Goal: Task Accomplishment & Management: Use online tool/utility

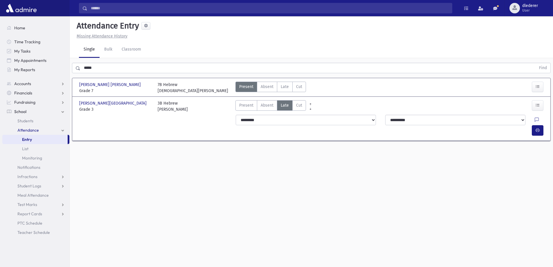
drag, startPoint x: 181, startPoint y: 88, endPoint x: 144, endPoint y: 85, distance: 37.1
click at [144, 85] on div "[PERSON_NAME] [PERSON_NAME], [PERSON_NAME] Grade 7 Grade 7 7B Hebrew [PERSON_NA…" at bounding box center [311, 86] width 475 height 13
click at [159, 109] on div "3B Hebrew [PERSON_NAME]" at bounding box center [173, 106] width 30 height 12
click at [105, 51] on link "Bulk" at bounding box center [108, 50] width 17 height 16
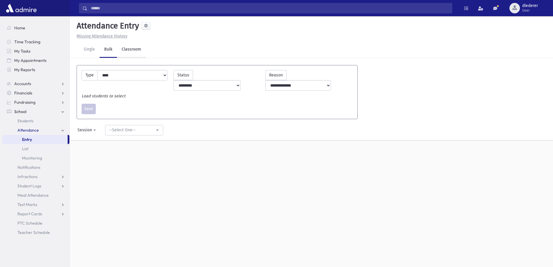
click at [132, 47] on link "Classroom" at bounding box center [131, 50] width 29 height 16
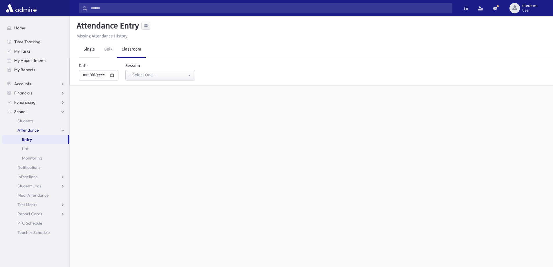
click at [89, 51] on link "Single" at bounding box center [89, 50] width 21 height 16
click at [406, 236] on div "Attendance Entry Missing Attendance History Single Bulk Classroom Find 0 record…" at bounding box center [312, 141] width 484 height 251
